Goal: Task Accomplishment & Management: Use online tool/utility

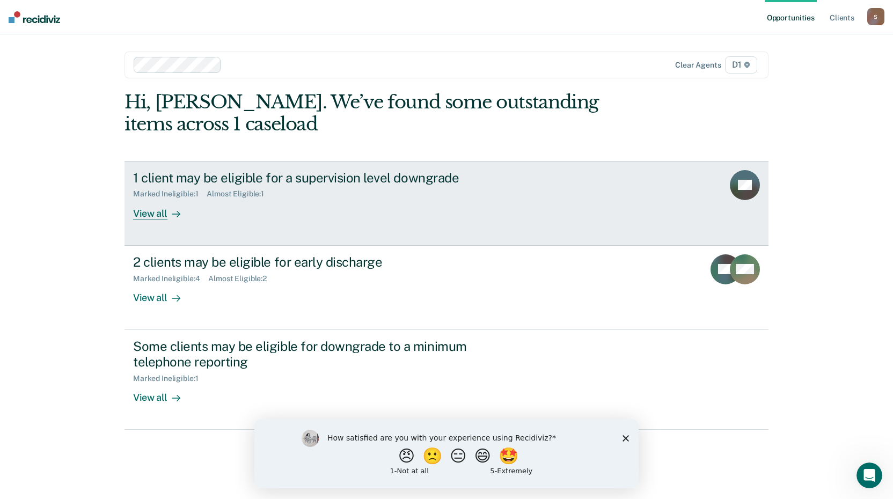
click at [146, 213] on div "View all" at bounding box center [163, 209] width 60 height 21
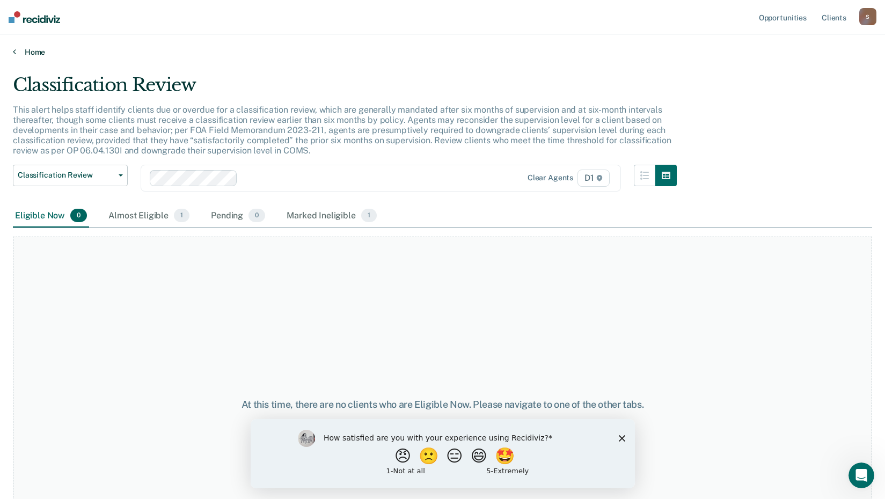
click at [13, 47] on icon at bounding box center [14, 51] width 3 height 9
click at [132, 214] on div "Almost Eligible 1" at bounding box center [148, 216] width 85 height 24
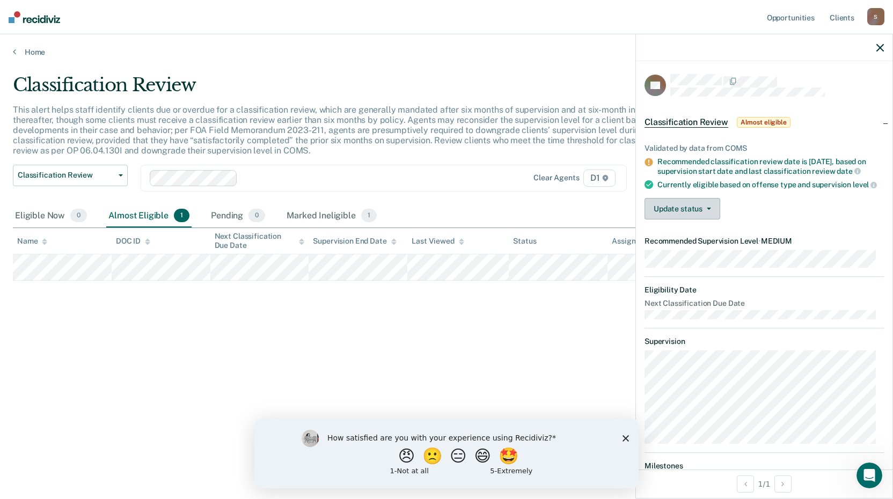
click at [704, 210] on span "button" at bounding box center [707, 209] width 9 height 2
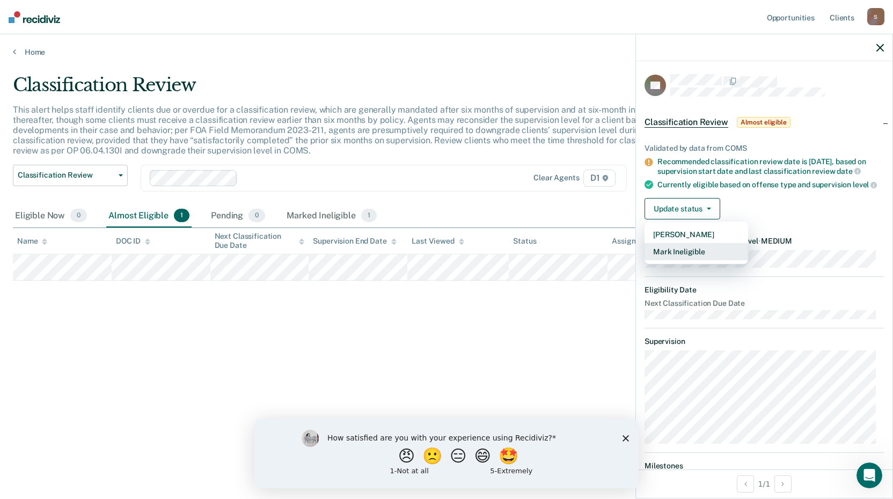
click at [696, 260] on button "Mark Ineligible" at bounding box center [697, 251] width 104 height 17
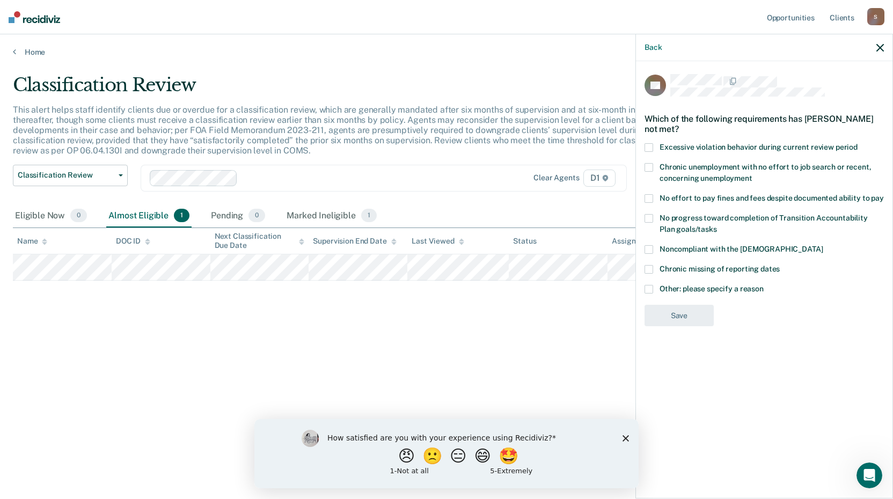
click at [648, 288] on span at bounding box center [649, 289] width 9 height 9
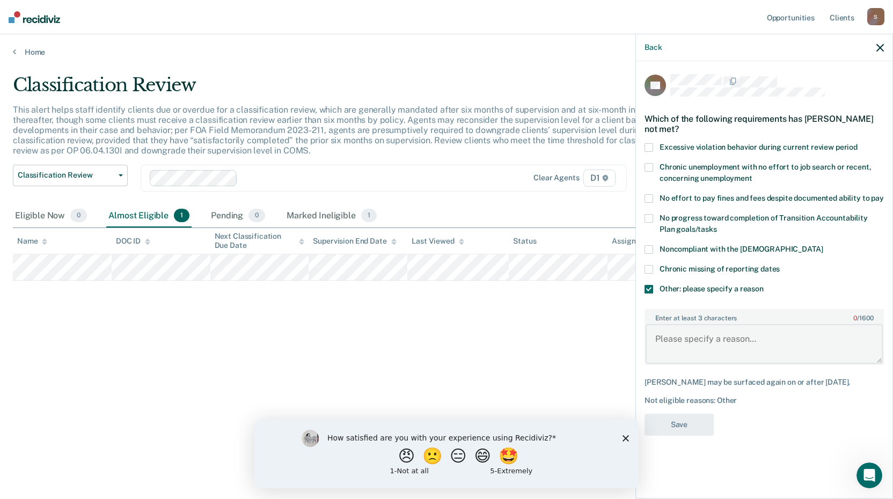
click at [681, 340] on textarea "Enter at least 3 characters 0 / 1600" at bounding box center [764, 344] width 237 height 40
type textarea "Not eligible until [DATE]"
click at [688, 416] on button "Save" at bounding box center [679, 425] width 69 height 22
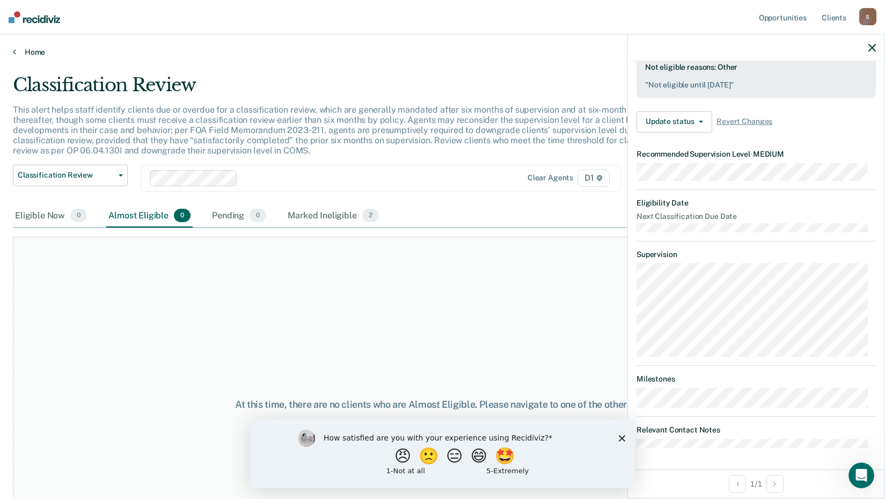
click at [13, 50] on icon at bounding box center [14, 51] width 3 height 9
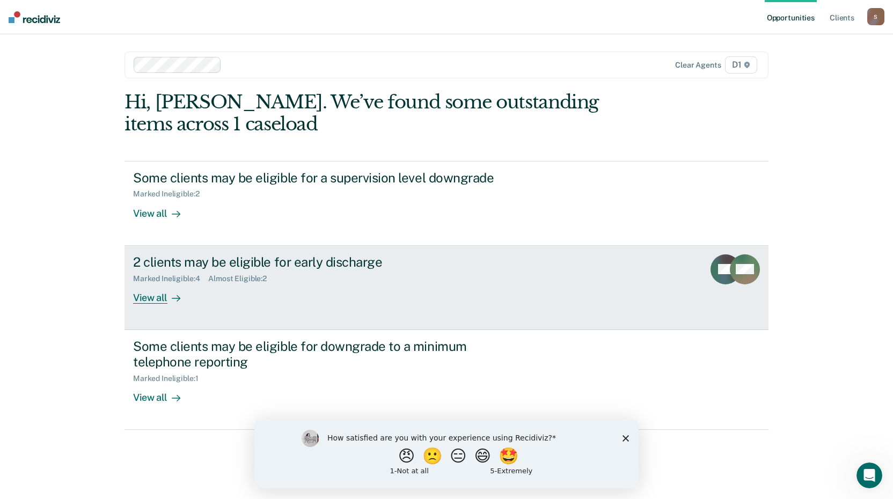
click at [142, 294] on div "View all" at bounding box center [163, 293] width 60 height 21
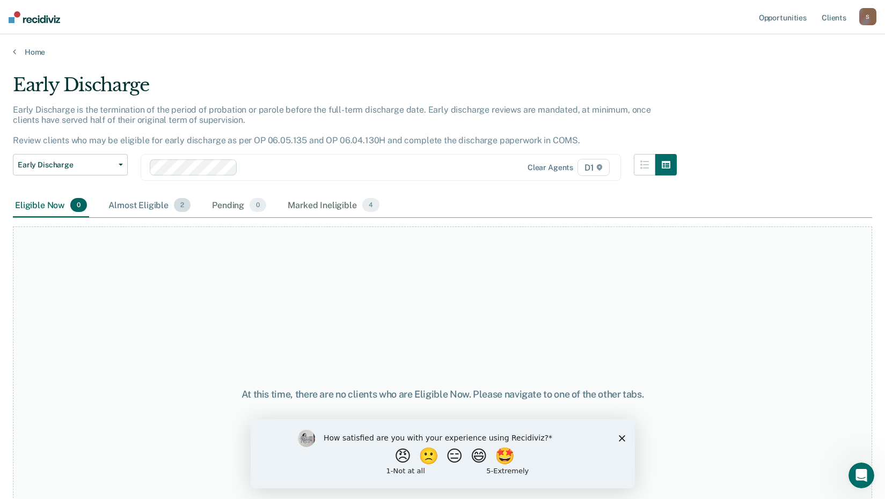
click at [141, 204] on div "Almost Eligible 2" at bounding box center [149, 206] width 86 height 24
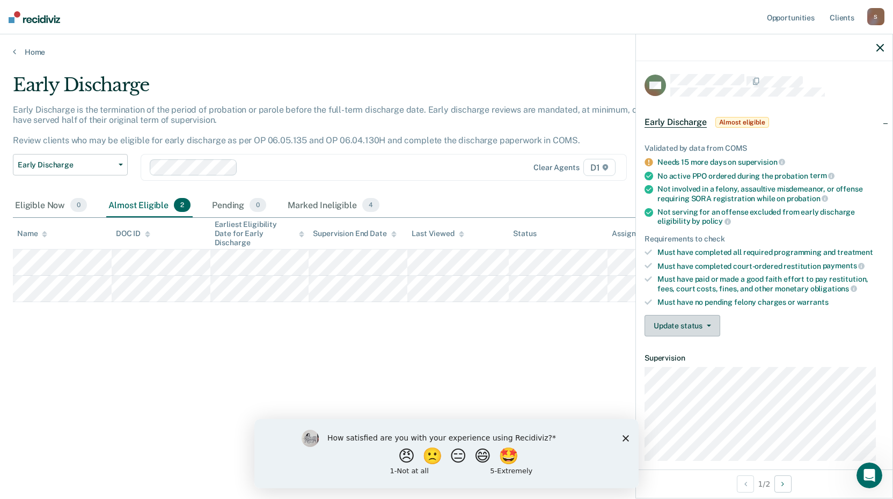
click at [676, 324] on button "Update status" at bounding box center [683, 325] width 76 height 21
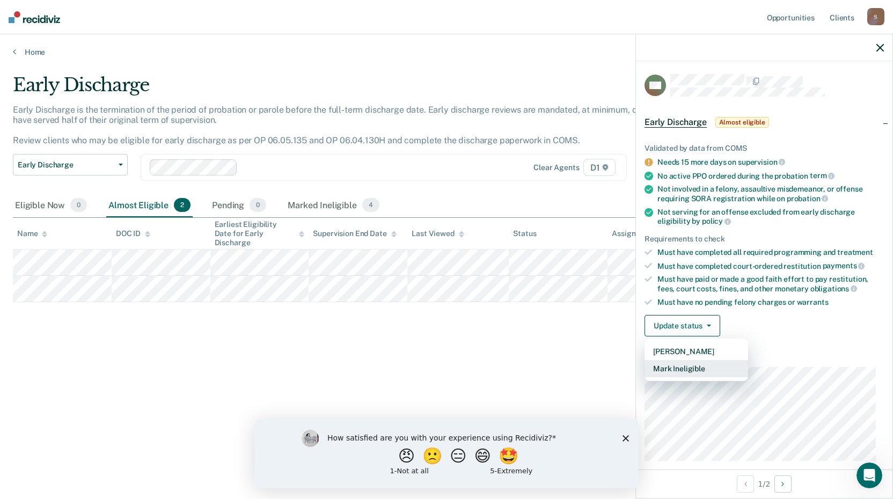
click at [672, 367] on button "Mark Ineligible" at bounding box center [697, 368] width 104 height 17
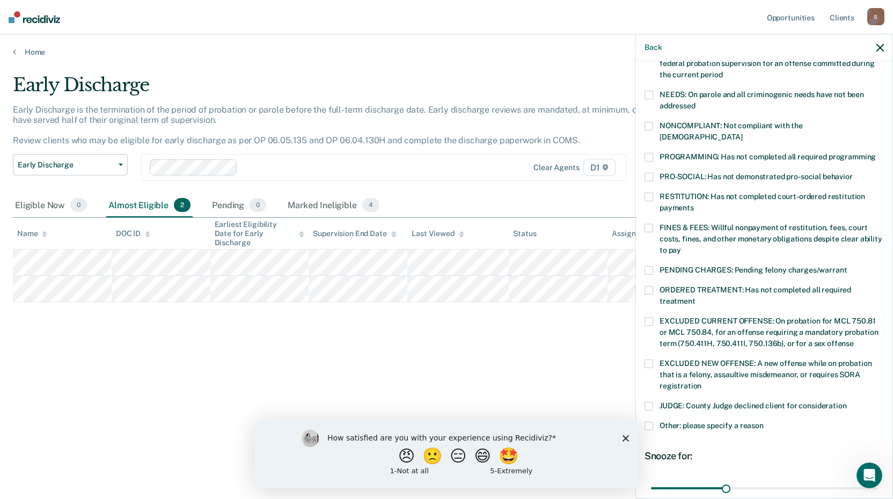
scroll to position [215, 0]
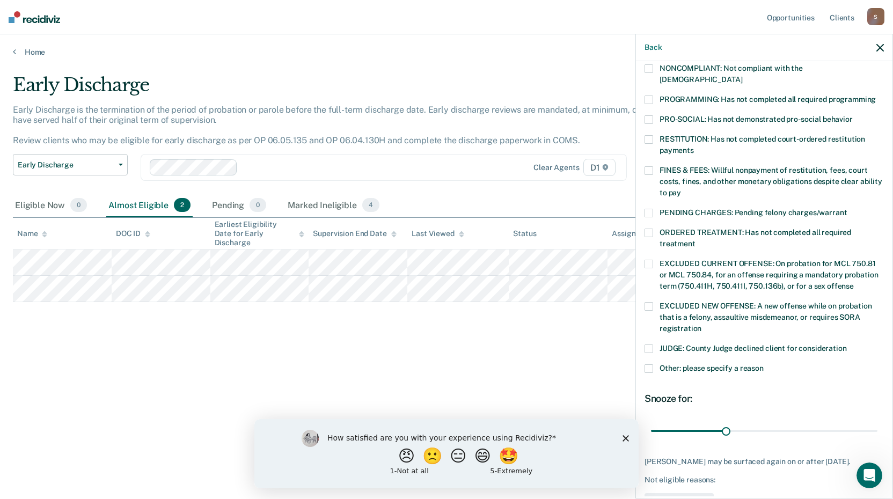
click at [647, 345] on span at bounding box center [649, 349] width 9 height 9
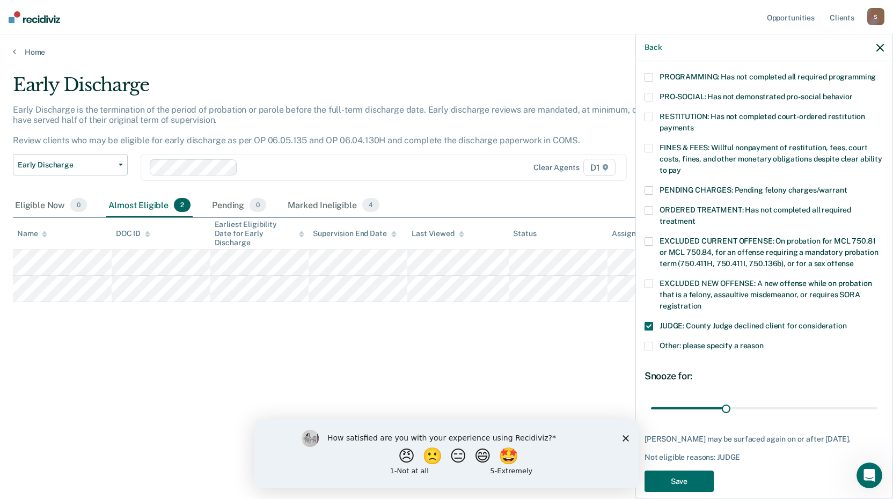
scroll to position [249, 0]
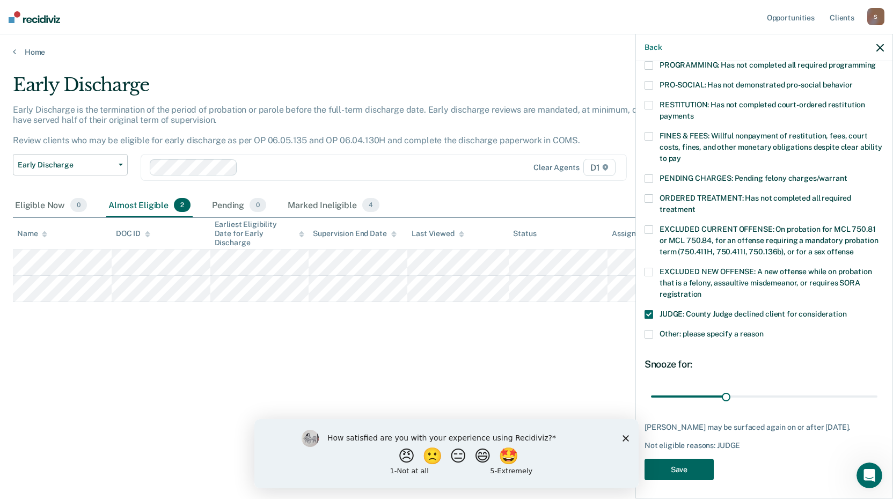
click at [690, 465] on button "Save" at bounding box center [679, 470] width 69 height 22
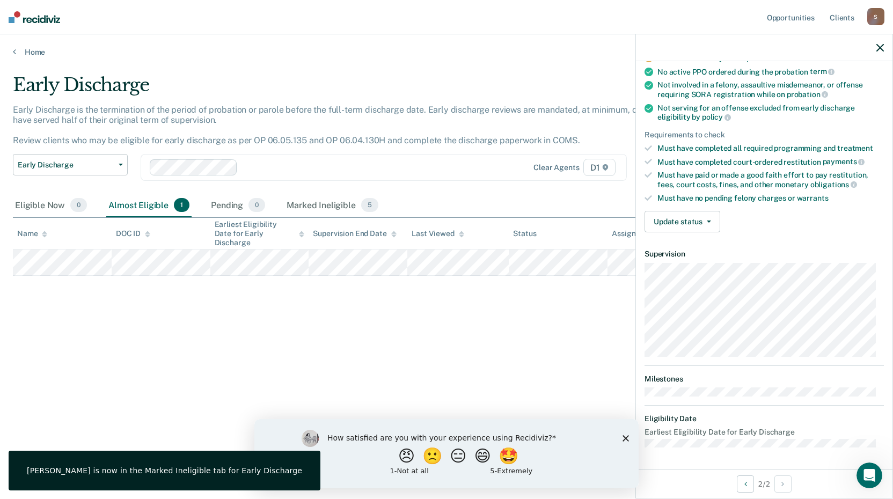
scroll to position [103, 0]
click at [689, 221] on button "Update status" at bounding box center [683, 223] width 76 height 21
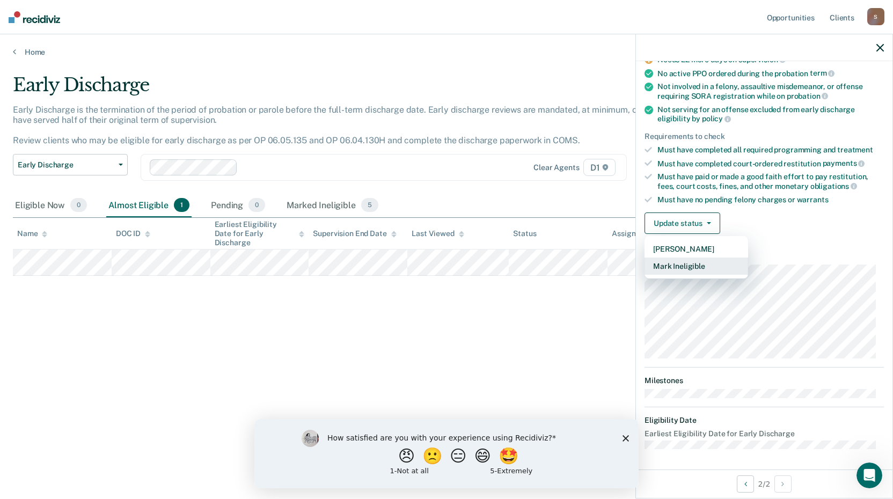
click at [681, 264] on button "Mark Ineligible" at bounding box center [697, 266] width 104 height 17
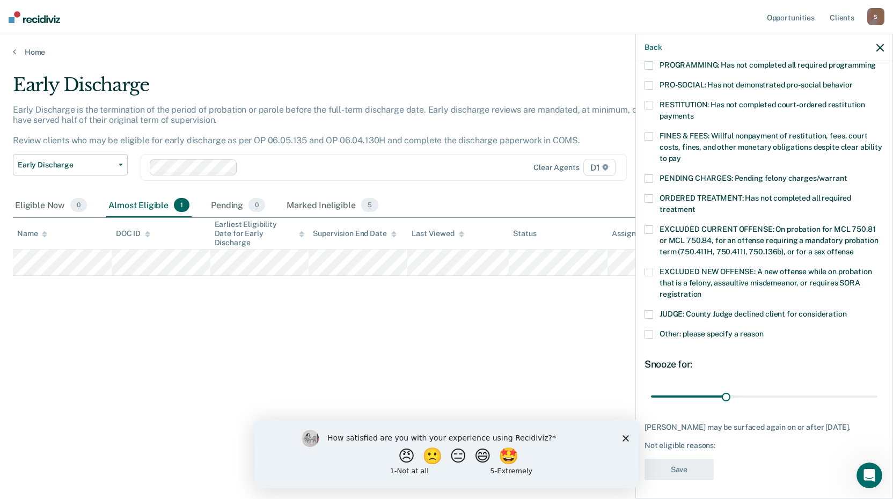
scroll to position [195, 0]
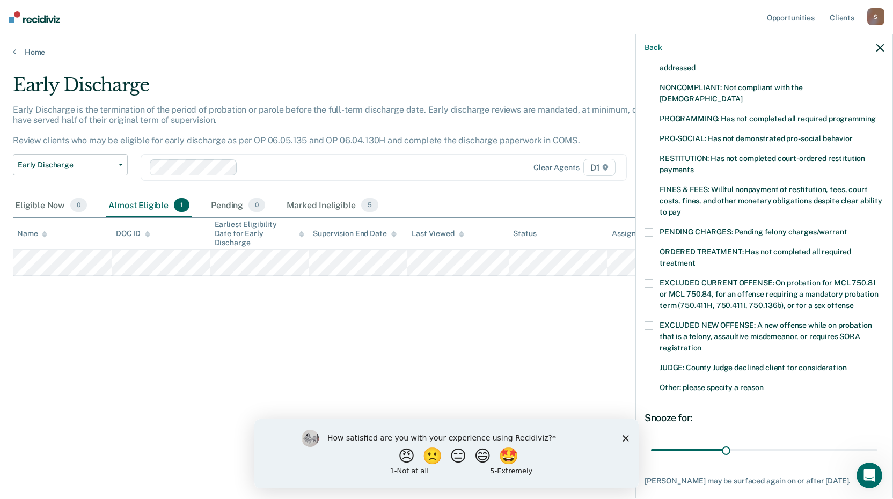
click at [648, 248] on span at bounding box center [649, 252] width 9 height 9
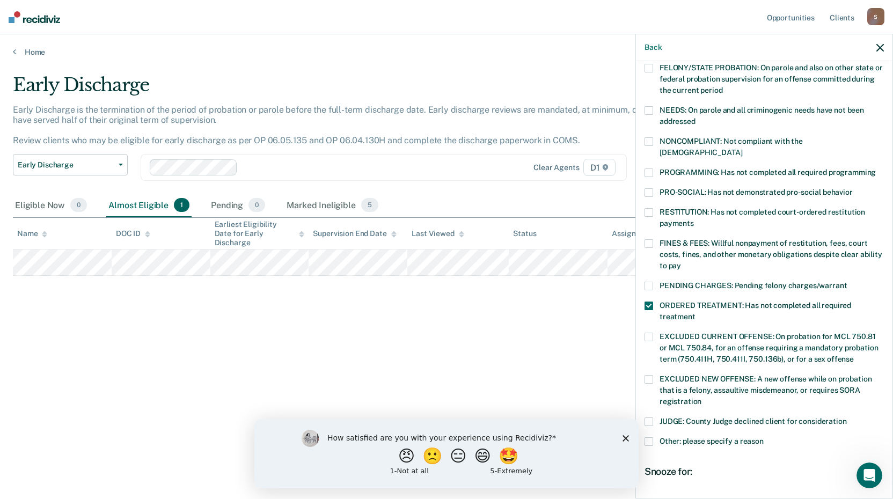
click at [651, 169] on span at bounding box center [649, 173] width 9 height 9
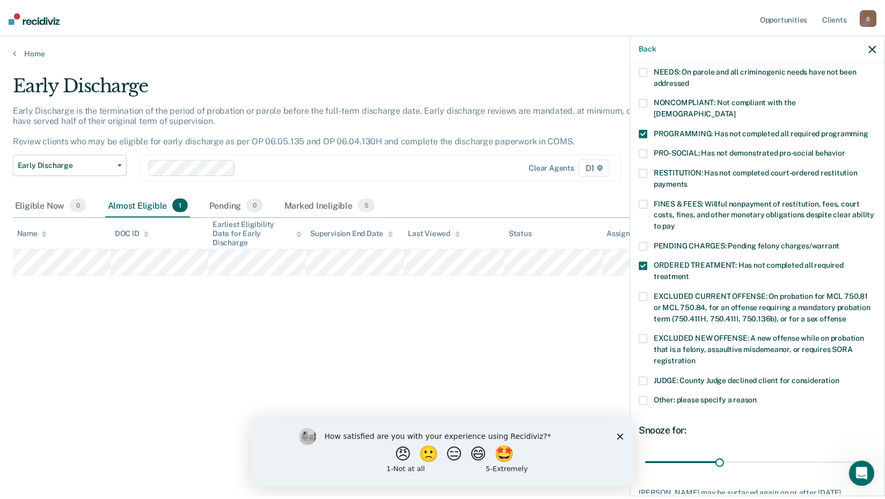
scroll to position [249, 0]
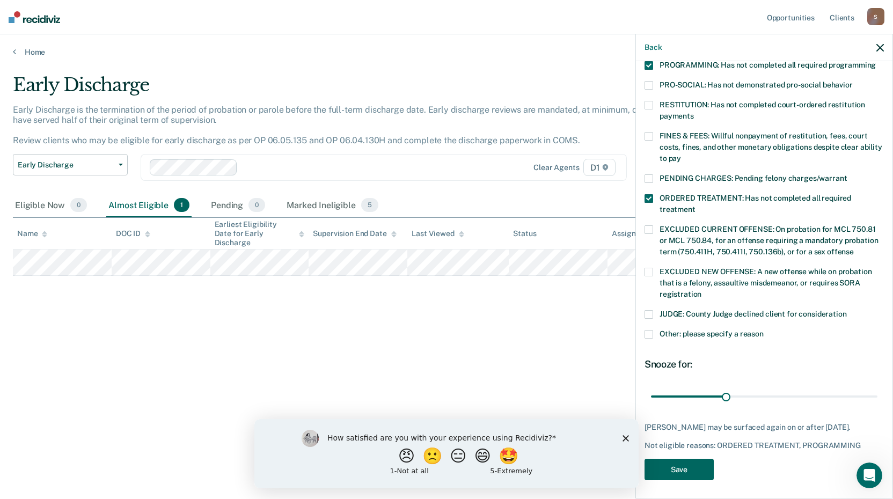
click at [682, 467] on button "Save" at bounding box center [679, 470] width 69 height 22
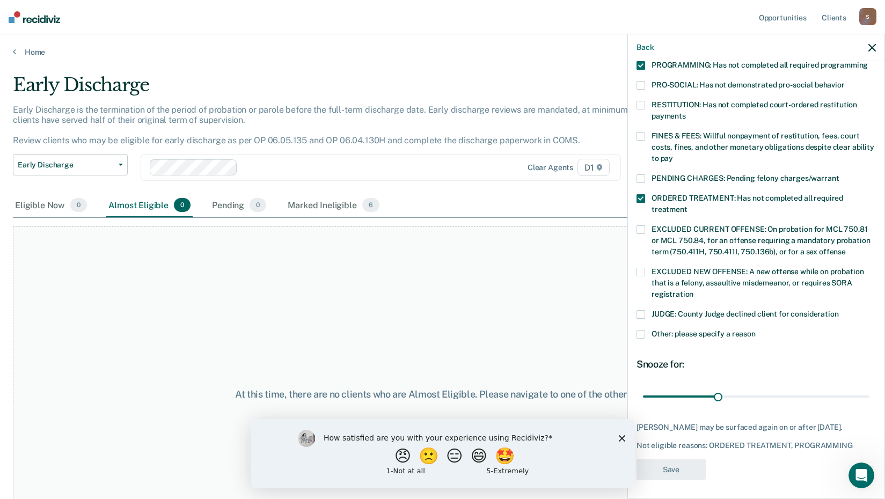
scroll to position [182, 0]
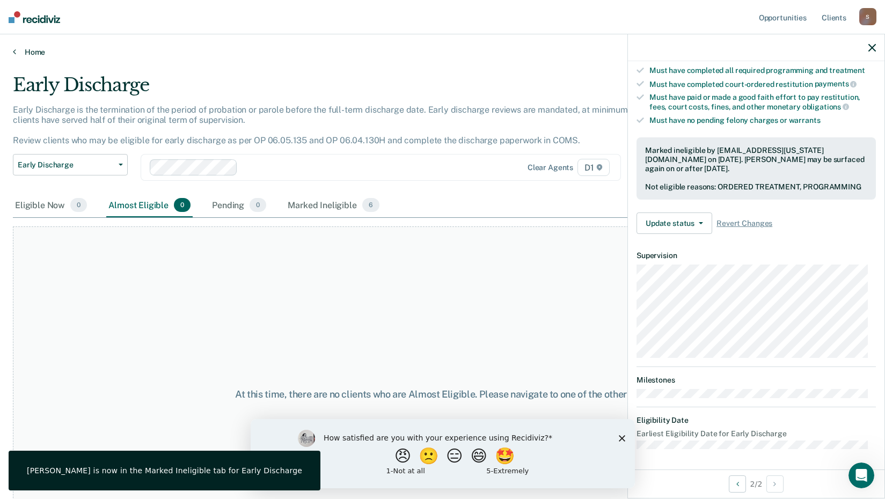
click at [15, 53] on icon at bounding box center [14, 51] width 3 height 9
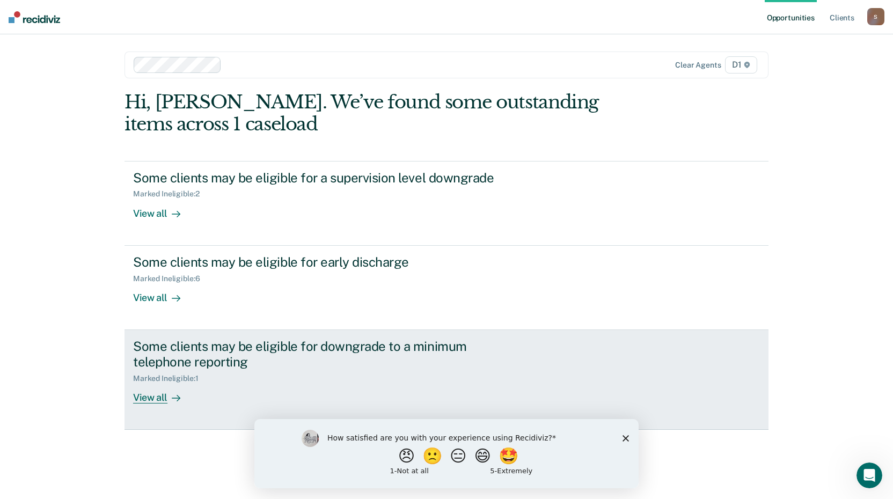
click at [151, 397] on div "View all" at bounding box center [163, 393] width 60 height 21
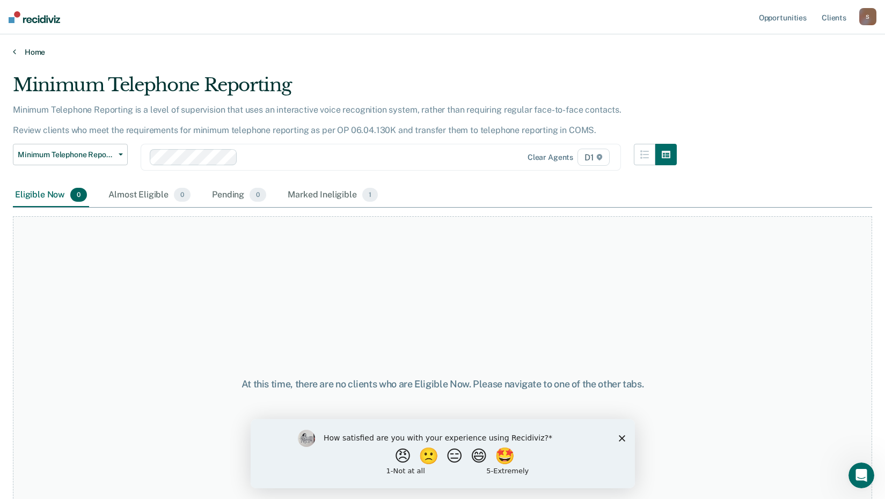
click at [14, 48] on icon at bounding box center [14, 51] width 3 height 9
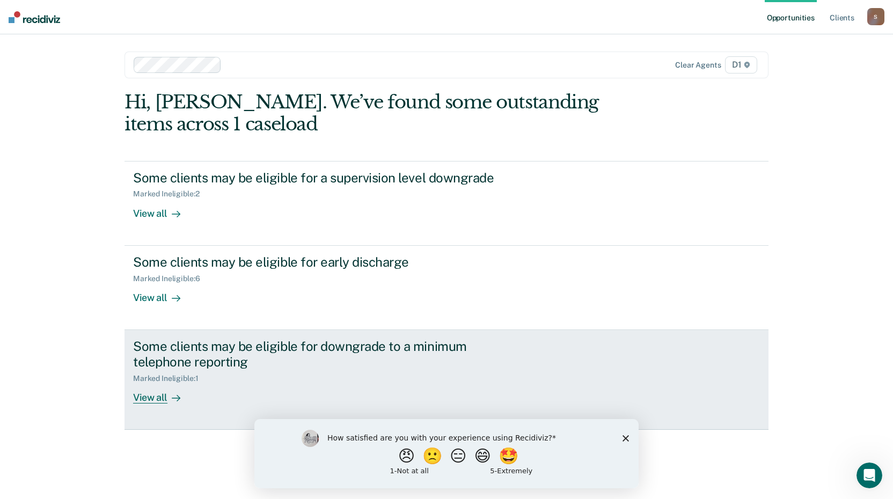
click at [145, 399] on div "View all" at bounding box center [163, 393] width 60 height 21
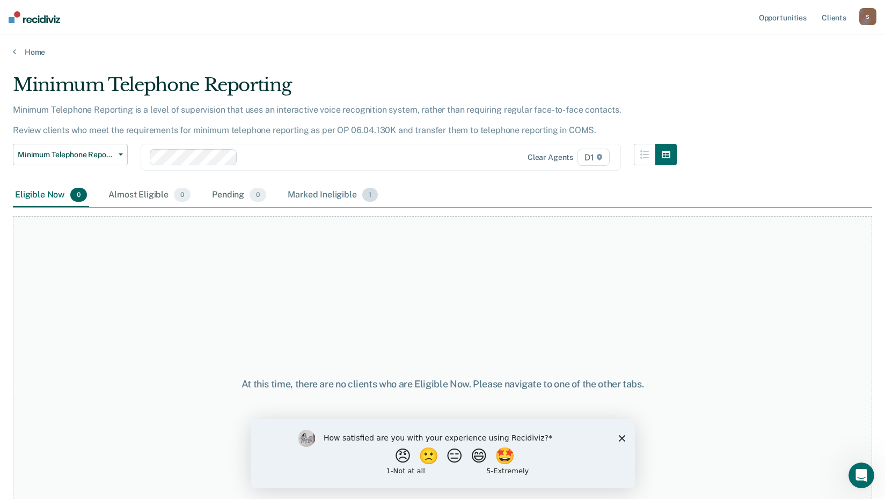
click at [312, 194] on div "Marked Ineligible 1" at bounding box center [333, 196] width 94 height 24
